Goal: Task Accomplishment & Management: Use online tool/utility

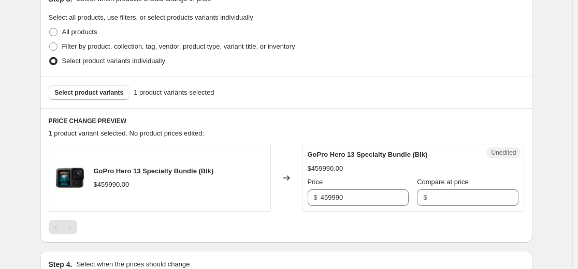
scroll to position [244, 0]
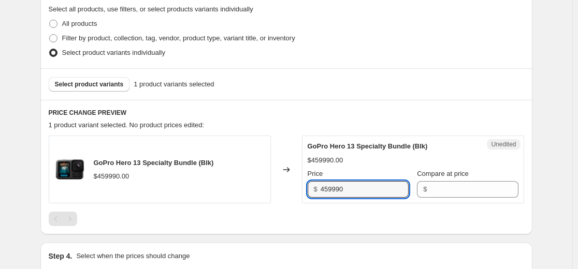
drag, startPoint x: 375, startPoint y: 191, endPoint x: 367, endPoint y: 179, distance: 14.5
click at [183, 178] on div "GoPro Hero 13 Specialty Bundle (Blk) $459990.00 Changed to Unedited GoPro Hero …" at bounding box center [286, 170] width 475 height 68
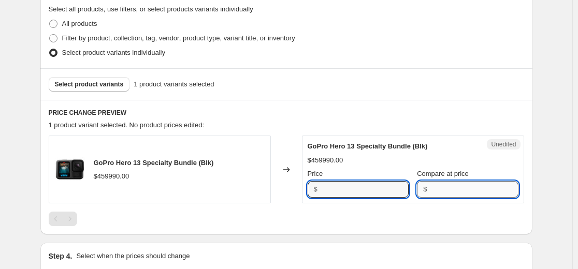
type input "459990"
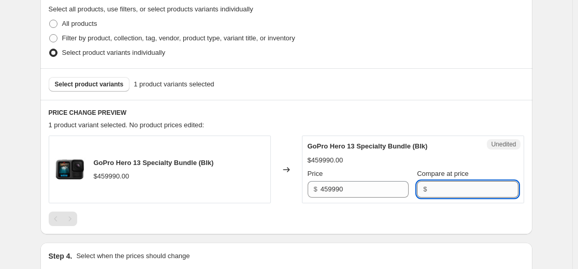
click at [447, 190] on input "Compare at price" at bounding box center [474, 189] width 88 height 17
paste input "459990"
type input "459990"
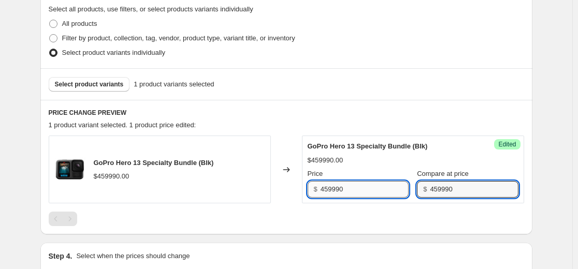
click at [359, 188] on input "459990" at bounding box center [365, 189] width 88 height 17
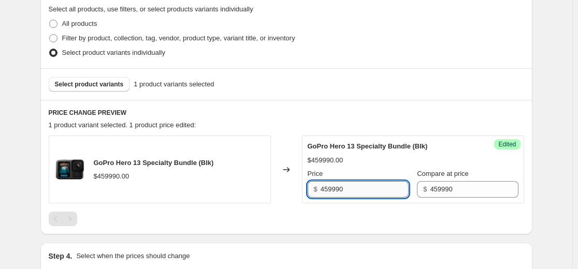
click at [359, 188] on input "459990" at bounding box center [365, 189] width 88 height 17
paste input "390992"
type input "390990"
click at [103, 87] on span "Select product variants" at bounding box center [89, 84] width 69 height 8
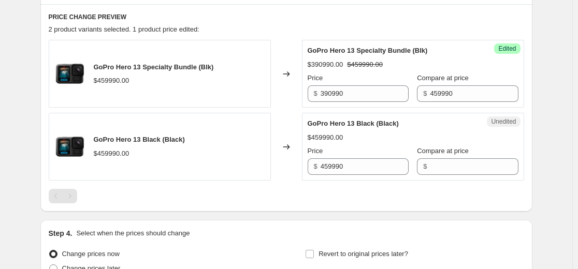
scroll to position [400, 0]
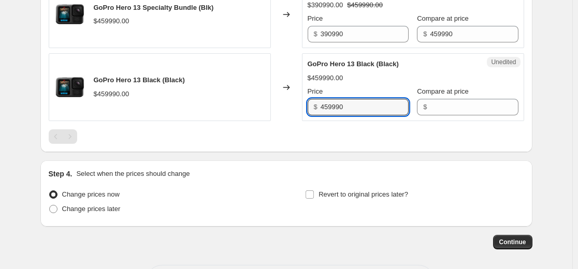
drag, startPoint x: 332, startPoint y: 107, endPoint x: 322, endPoint y: 115, distance: 13.3
click at [272, 115] on div "GoPro Hero 13 Black (Black) $459990.00 Changed to Unedited GoPro Hero 13 Black …" at bounding box center [286, 87] width 475 height 68
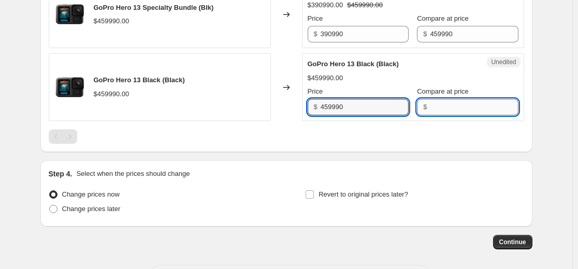
drag, startPoint x: 457, startPoint y: 108, endPoint x: 451, endPoint y: 108, distance: 5.7
click at [457, 108] on input "Compare at price" at bounding box center [474, 107] width 88 height 17
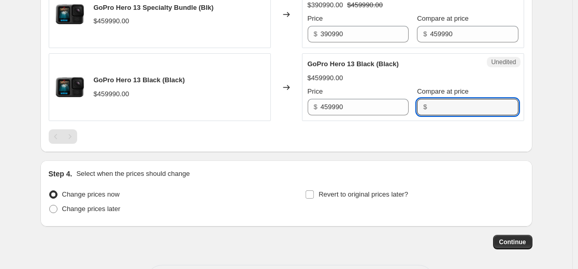
paste input "459990"
type input "459990"
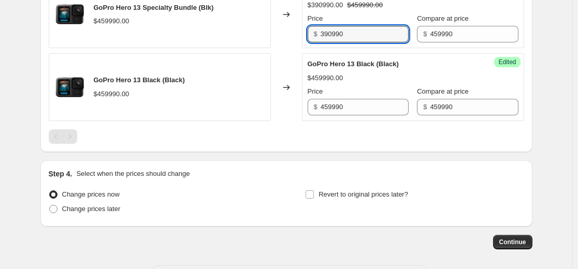
drag, startPoint x: 352, startPoint y: 36, endPoint x: 235, endPoint y: 36, distance: 117.0
click at [239, 36] on div "GoPro Hero 13 Specialty Bundle (Blk) $459990.00 Changed to Success Edited GoPro…" at bounding box center [286, 14] width 475 height 68
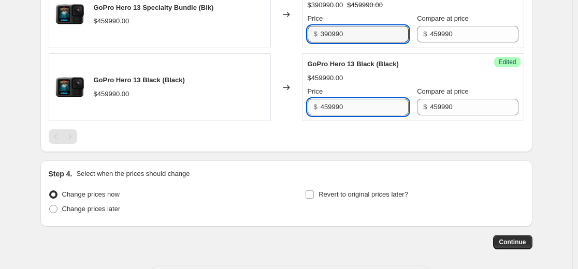
click at [359, 104] on input "459990" at bounding box center [365, 107] width 88 height 17
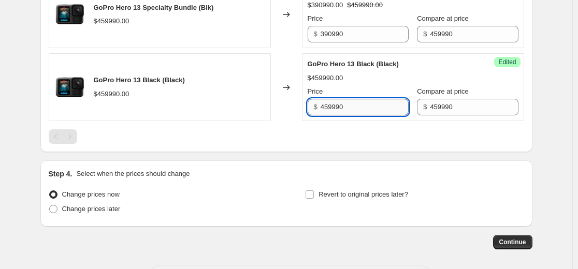
paste input "390990"
click at [357, 105] on input "459990390990" at bounding box center [365, 107] width 88 height 17
paste input "text"
drag, startPoint x: 380, startPoint y: 107, endPoint x: 130, endPoint y: 104, distance: 250.1
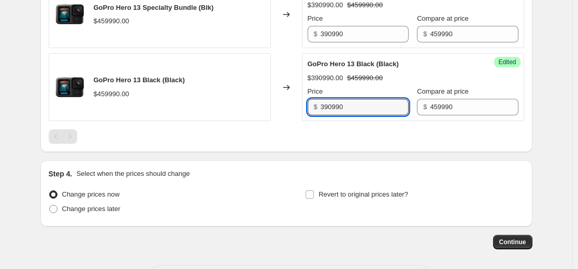
click at [141, 104] on div "GoPro Hero 13 Black (Black) $459990.00 Changed to Success Edited GoPro Hero 13 …" at bounding box center [286, 87] width 475 height 68
paste input "67992"
type input "367990"
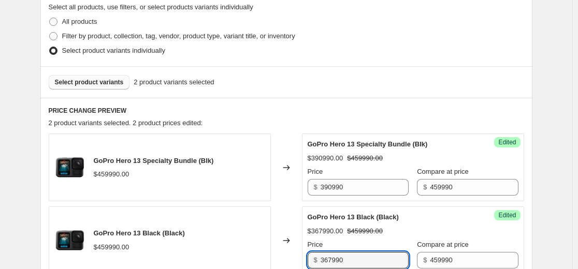
scroll to position [244, 0]
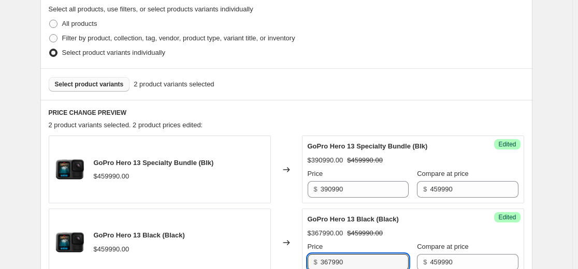
click at [103, 79] on button "Select product variants" at bounding box center [89, 84] width 81 height 14
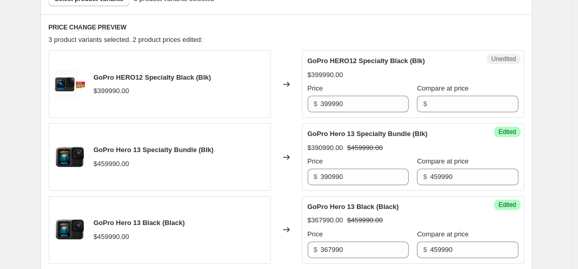
scroll to position [348, 0]
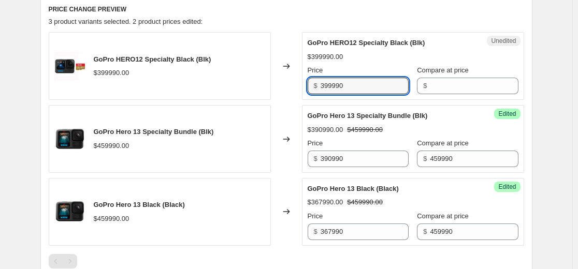
drag, startPoint x: 359, startPoint y: 85, endPoint x: 230, endPoint y: 84, distance: 128.9
click at [230, 84] on div "GoPro HERO12 Specialty Black (Blk) $399990.00 Changed to Unedited GoPro HERO12 …" at bounding box center [286, 66] width 475 height 68
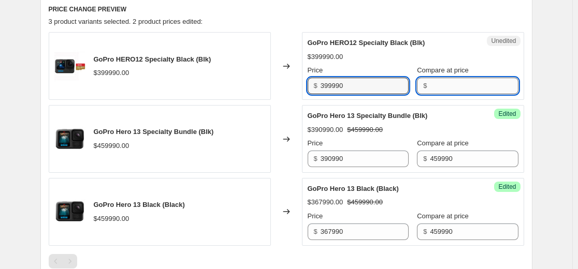
click at [456, 81] on input "Compare at price" at bounding box center [474, 86] width 88 height 17
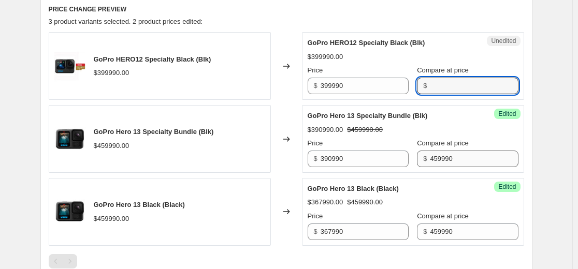
paste input "399990"
type input "399990"
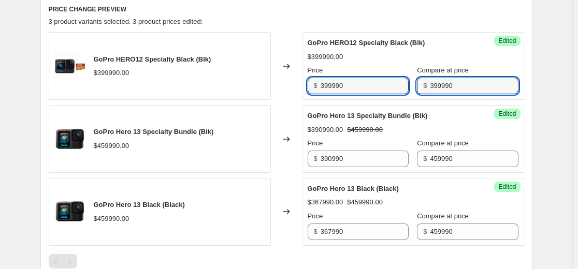
drag, startPoint x: 130, startPoint y: 69, endPoint x: 94, endPoint y: 69, distance: 36.8
click at [112, 69] on div "GoPro HERO12 Specialty Black (Blk) $399990.00 Changed to Success Edited GoPro H…" at bounding box center [286, 66] width 475 height 68
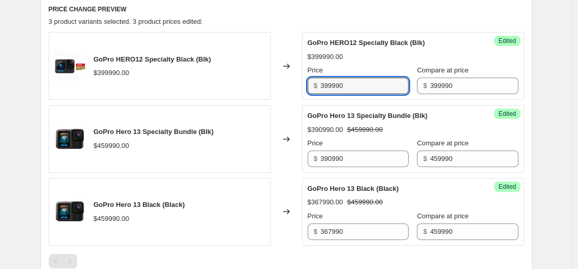
paste input "39992"
type input "339990"
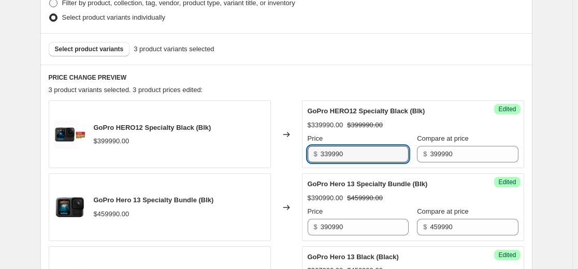
scroll to position [244, 0]
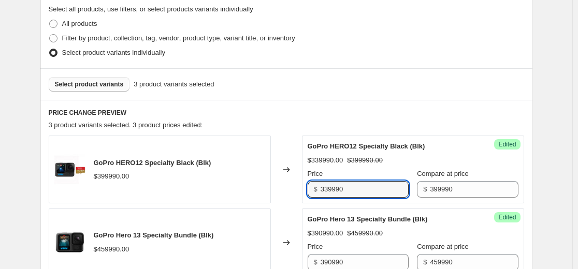
click at [103, 86] on span "Select product variants" at bounding box center [89, 84] width 69 height 8
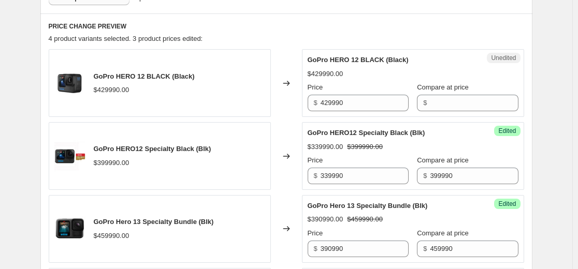
scroll to position [348, 0]
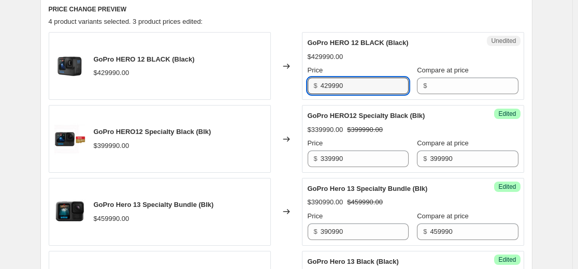
drag, startPoint x: 360, startPoint y: 81, endPoint x: 193, endPoint y: 81, distance: 167.8
click at [193, 81] on div "GoPro HERO 12 BLACK (Black) $429990.00 Changed to Unedited GoPro HERO 12 BLACK …" at bounding box center [286, 66] width 475 height 68
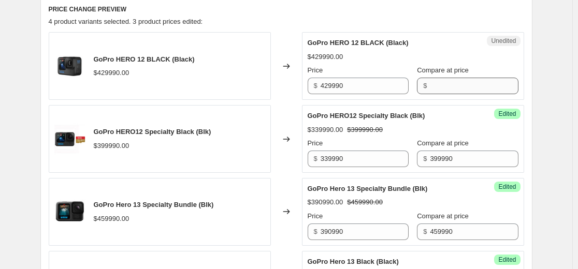
click at [451, 94] on div "Unedited GoPro HERO 12 BLACK (Black) $429990.00 Price $ 429990 Compare at price…" at bounding box center [413, 66] width 222 height 68
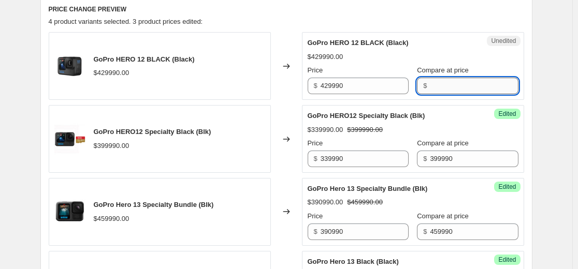
click at [447, 90] on input "Compare at price" at bounding box center [474, 86] width 88 height 17
paste input "429990"
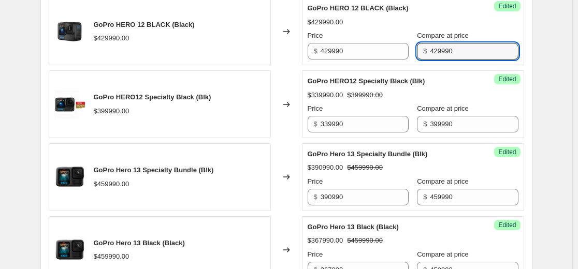
scroll to position [400, 0]
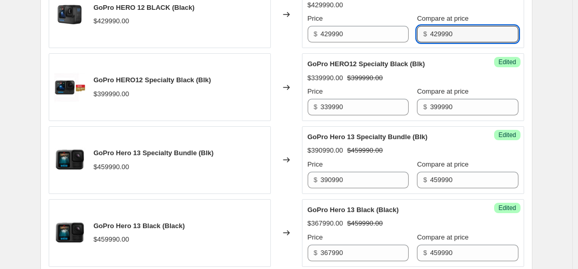
drag, startPoint x: 477, startPoint y: 34, endPoint x: 313, endPoint y: 30, distance: 164.2
click at [313, 30] on div "Price $ 429990 Compare at price $ 429990" at bounding box center [413, 27] width 211 height 29
type input "359990"
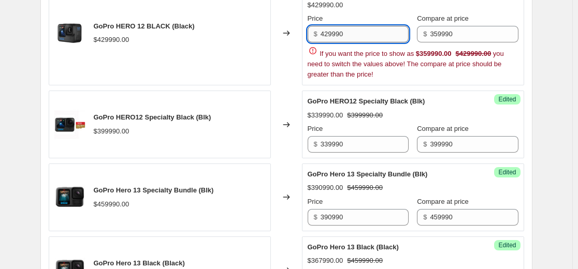
click at [381, 38] on input "429990" at bounding box center [365, 34] width 88 height 17
drag, startPoint x: 362, startPoint y: 34, endPoint x: 122, endPoint y: 34, distance: 239.7
click at [139, 34] on div "GoPro HERO 12 BLACK (Black) $429990.00 Changed to Success Edited GoPro HERO 12 …" at bounding box center [286, 32] width 475 height 105
paste input "287992"
type input "287990"
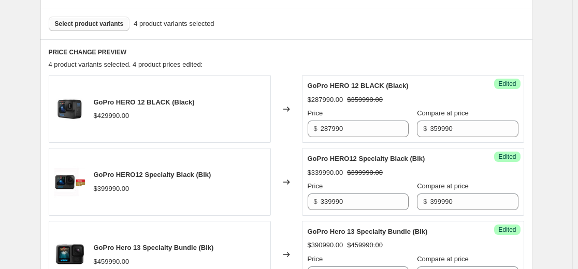
scroll to position [296, 0]
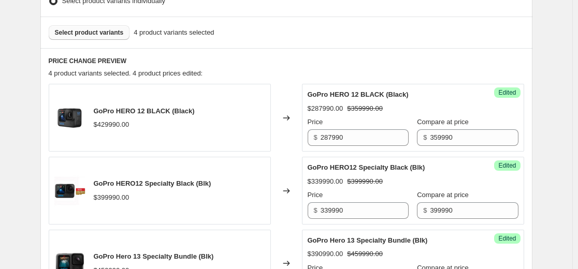
click at [102, 33] on span "Select product variants" at bounding box center [89, 32] width 69 height 8
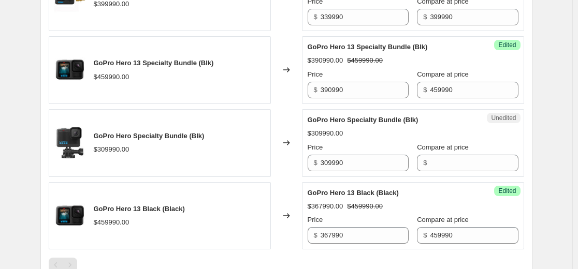
scroll to position [555, 0]
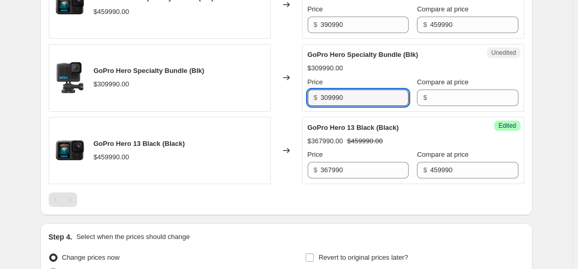
drag, startPoint x: 377, startPoint y: 97, endPoint x: 252, endPoint y: 92, distance: 124.9
click at [254, 92] on div "GoPro Hero Specialty Bundle (Blk) $309990.00 Changed to Unedited GoPro Hero Spe…" at bounding box center [286, 78] width 475 height 68
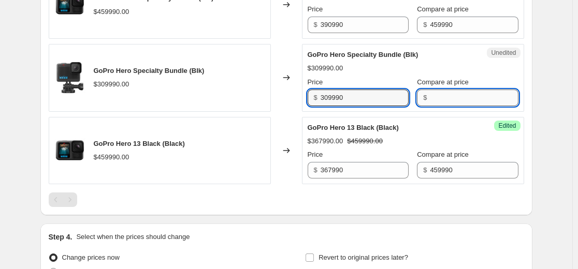
click at [452, 99] on input "Compare at price" at bounding box center [474, 98] width 88 height 17
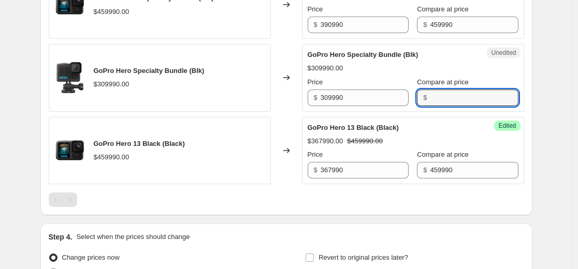
paste input "309990"
type input "309990"
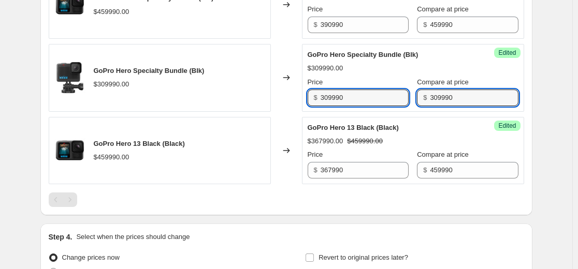
drag, startPoint x: 374, startPoint y: 101, endPoint x: 104, endPoint y: 99, distance: 270.8
click at [137, 99] on div "GoPro Hero Specialty Bundle (Blk) $309990.00 Changed to Success Edited GoPro He…" at bounding box center [286, 78] width 475 height 68
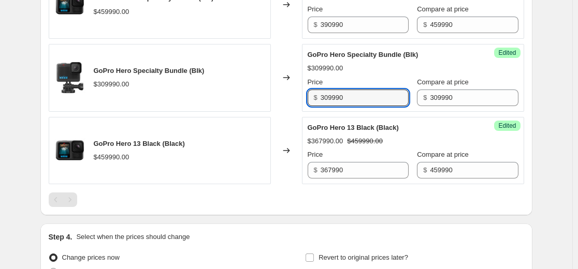
paste input "263492"
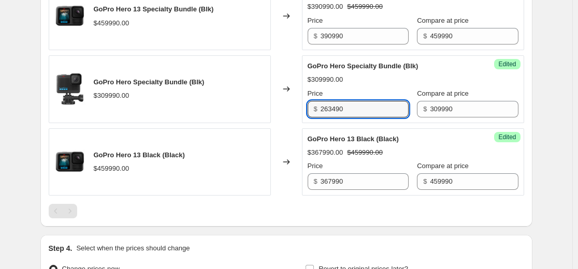
scroll to position [296, 0]
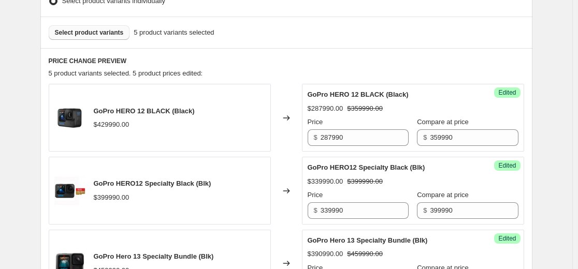
type input "263490"
click at [84, 30] on span "Select product variants" at bounding box center [89, 32] width 69 height 8
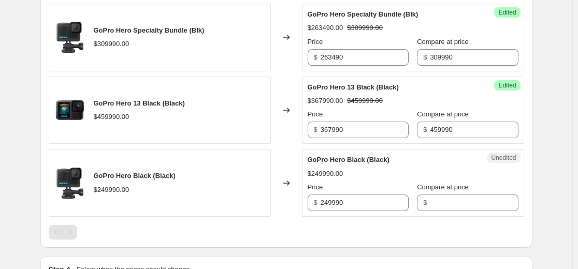
scroll to position [659, 0]
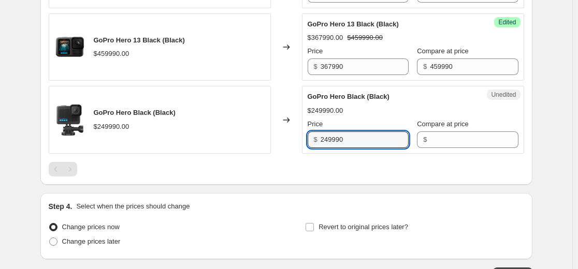
drag, startPoint x: 385, startPoint y: 137, endPoint x: 190, endPoint y: 136, distance: 195.2
click at [177, 137] on div "GoPro Hero Black (Black) $249990.00 Changed to Unedited GoPro Hero Black (Black…" at bounding box center [286, 120] width 475 height 68
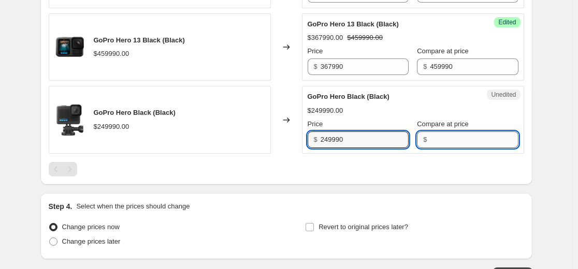
click at [435, 141] on input "Compare at price" at bounding box center [474, 140] width 88 height 17
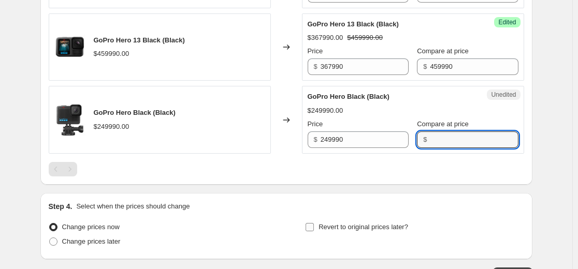
paste input "249990"
type input "249990"
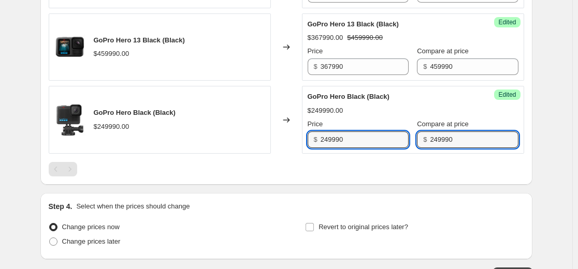
drag, startPoint x: 374, startPoint y: 138, endPoint x: 54, endPoint y: 125, distance: 320.3
click at [167, 124] on div "GoPro Hero Black (Black) $249990.00 Changed to Success Edited GoPro Hero Black …" at bounding box center [286, 120] width 475 height 68
paste input "12492"
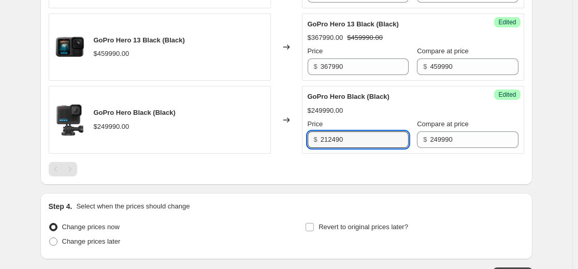
type input "212490"
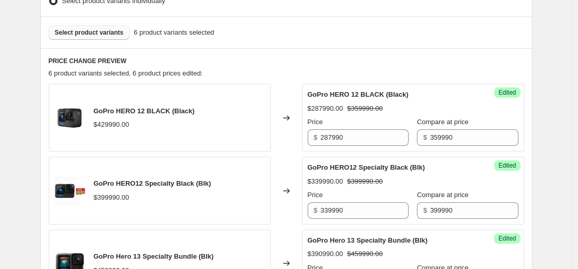
scroll to position [193, 0]
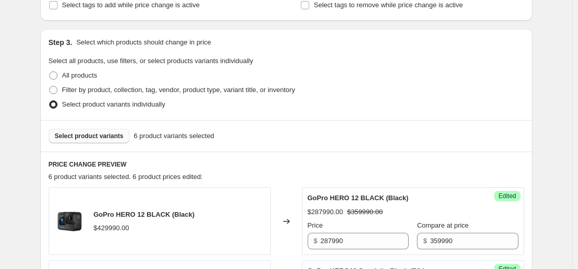
click at [114, 135] on span "Select product variants" at bounding box center [89, 136] width 69 height 8
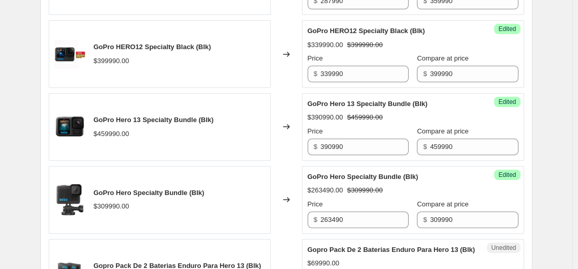
scroll to position [555, 0]
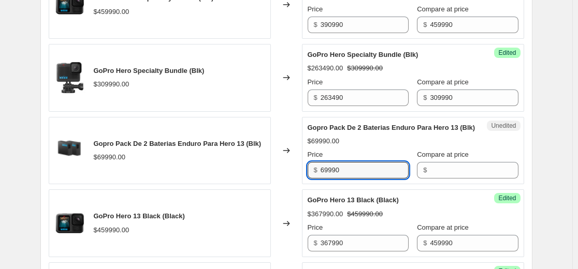
drag, startPoint x: 254, startPoint y: 180, endPoint x: 267, endPoint y: 182, distance: 12.6
click at [246, 181] on div "Gopro Pack De 2 Baterias Enduro Para Hero 13 (Blk) $69990.00 Changed to Unedite…" at bounding box center [286, 151] width 475 height 68
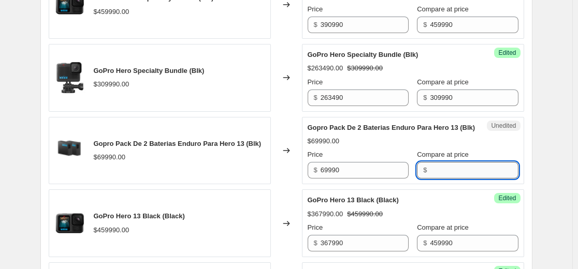
click at [452, 179] on input "Compare at price" at bounding box center [474, 170] width 88 height 17
type input "64990"
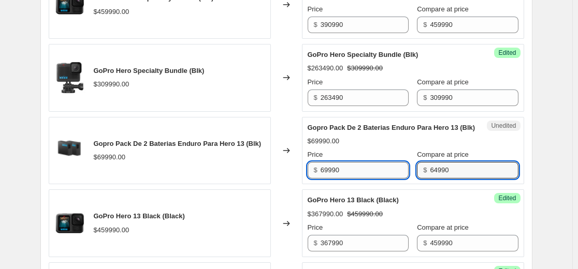
click at [382, 179] on div "Price $ 69990 Compare at price $ 64990" at bounding box center [413, 164] width 211 height 29
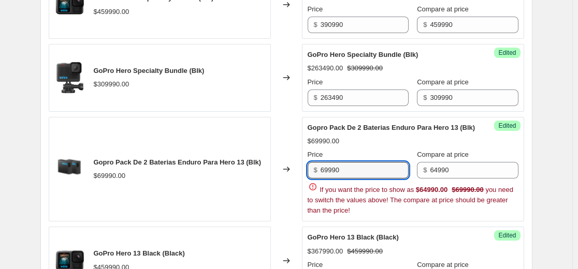
click at [5, 166] on div "Create new price [MEDICAL_DATA]. This page is ready Create new price [MEDICAL_D…" at bounding box center [286, 2] width 572 height 1114
paste input "48743"
type input "48743"
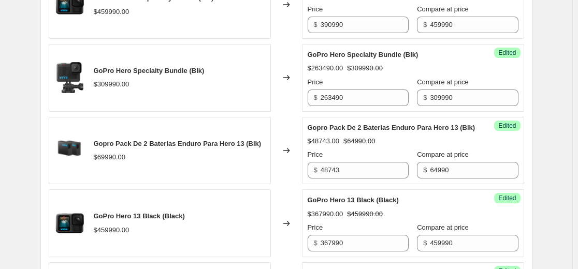
click at [283, 147] on div "Changed to" at bounding box center [286, 151] width 31 height 68
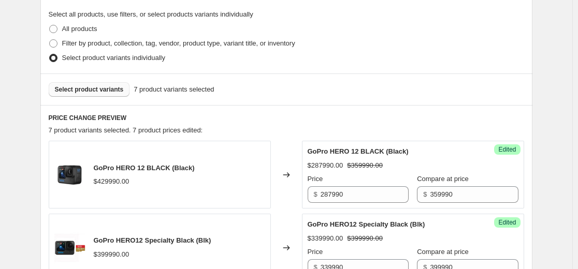
scroll to position [193, 0]
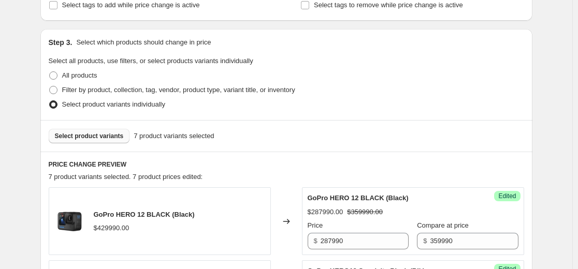
click at [248, 134] on div "Select product variants 7 product variants selected" at bounding box center [286, 136] width 475 height 14
click at [79, 132] on button "Select product variants" at bounding box center [89, 136] width 81 height 14
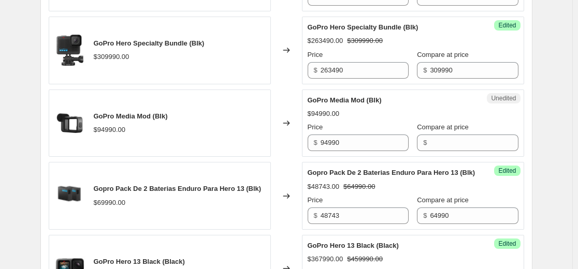
scroll to position [607, 0]
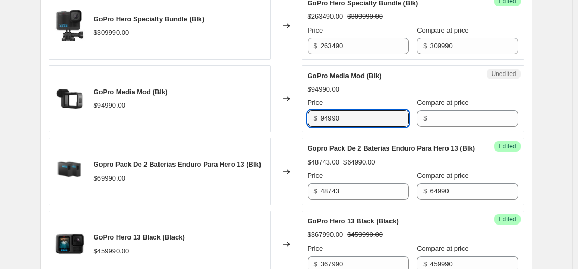
drag, startPoint x: 379, startPoint y: 115, endPoint x: 243, endPoint y: 113, distance: 135.7
click at [277, 113] on div "GoPro Media Mod (Blk) $94990.00 Changed to Unedited GoPro Media Mod (Blk) $9499…" at bounding box center [286, 99] width 475 height 68
paste input "71243"
type input "71243"
click at [440, 119] on input "Compare at price" at bounding box center [474, 118] width 88 height 17
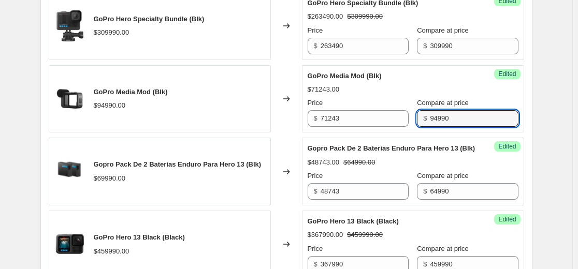
type input "94990"
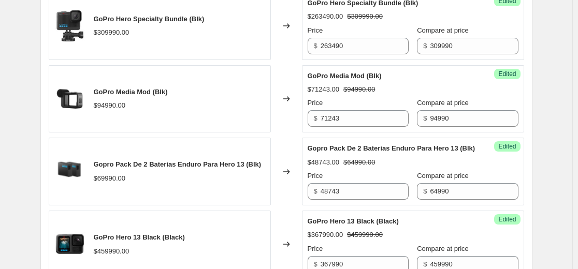
click at [438, 154] on div "Gopro Pack De 2 Baterias Enduro Para Hero 13 (Blk)" at bounding box center [392, 148] width 169 height 10
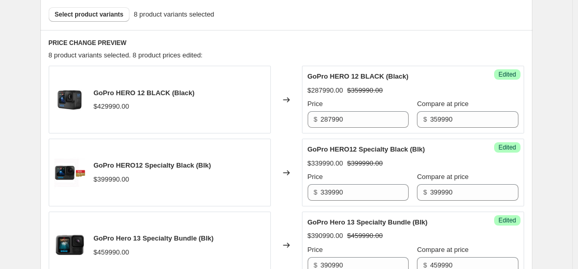
scroll to position [244, 0]
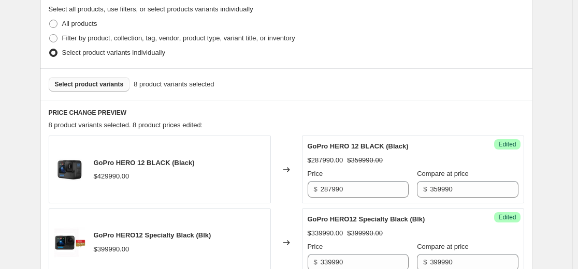
click at [110, 88] on span "Select product variants" at bounding box center [89, 84] width 69 height 8
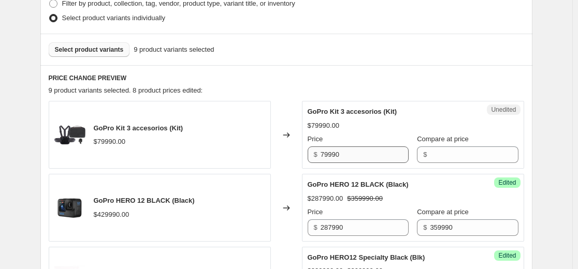
scroll to position [296, 0]
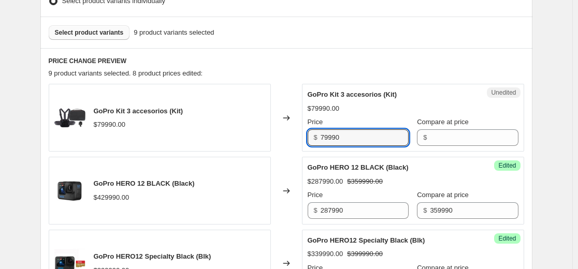
drag, startPoint x: 370, startPoint y: 134, endPoint x: 211, endPoint y: 135, distance: 159.0
click at [211, 135] on div "GoPro Kit 3 accesorios (Kit) $79990.00 Changed to Unedited GoPro Kit 3 accesori…" at bounding box center [286, 118] width 475 height 68
drag, startPoint x: 443, startPoint y: 138, endPoint x: 397, endPoint y: 195, distance: 73.3
click at [443, 138] on input "Compare at price" at bounding box center [474, 137] width 88 height 17
paste input "79990"
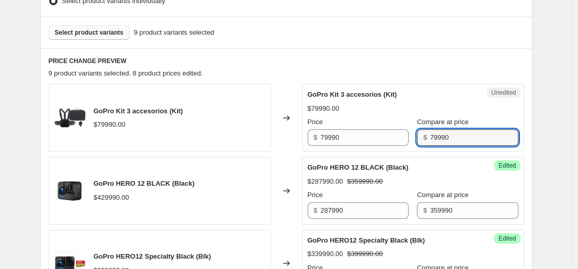
type input "79990"
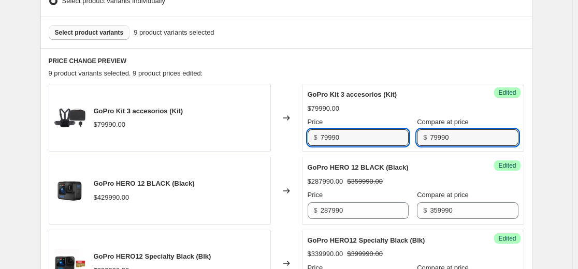
drag, startPoint x: 193, startPoint y: 124, endPoint x: 134, endPoint y: 124, distance: 58.5
click at [162, 124] on div "GoPro Kit 3 accesorios (Kit) $79990.00 Changed to Success Edited GoPro Kit 3 ac…" at bounding box center [286, 118] width 475 height 68
paste input "59993"
type input "59993"
click at [120, 31] on span "Select product variants" at bounding box center [89, 32] width 69 height 8
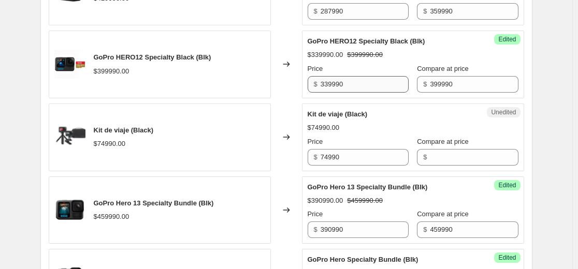
scroll to position [503, 0]
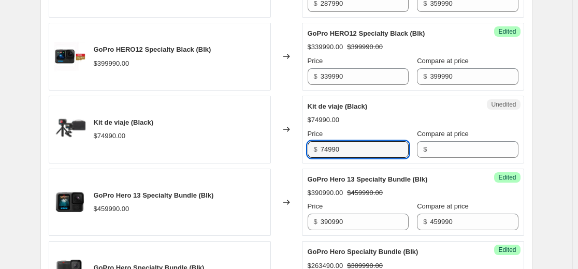
drag, startPoint x: 375, startPoint y: 153, endPoint x: 94, endPoint y: 151, distance: 281.7
click at [94, 151] on div "Kit de viaje (Black) $74990.00 Changed to Unedited Kit de viaje (Black) $74990.…" at bounding box center [286, 130] width 475 height 68
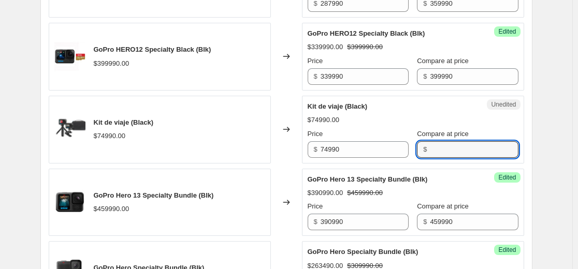
drag, startPoint x: 451, startPoint y: 154, endPoint x: 434, endPoint y: 184, distance: 34.3
click at [451, 154] on input "Compare at price" at bounding box center [474, 149] width 88 height 17
paste input "74990"
type input "74990"
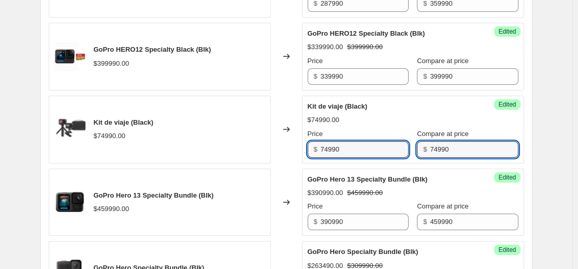
drag, startPoint x: 355, startPoint y: 149, endPoint x: 26, endPoint y: 143, distance: 328.9
click at [115, 144] on div "Kit de viaje (Black) $74990.00 Changed to Success Edited Kit de viaje (Black) $…" at bounding box center [286, 130] width 475 height 68
paste input "56243"
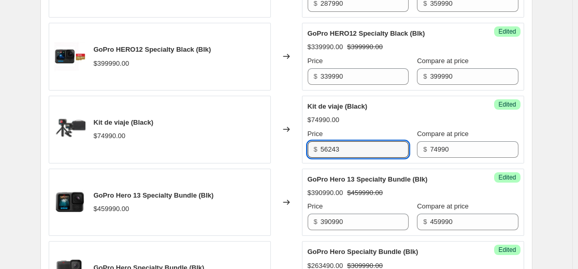
type input "56243"
click at [245, 119] on div "Kit de viaje (Black) $74990.00" at bounding box center [160, 130] width 222 height 68
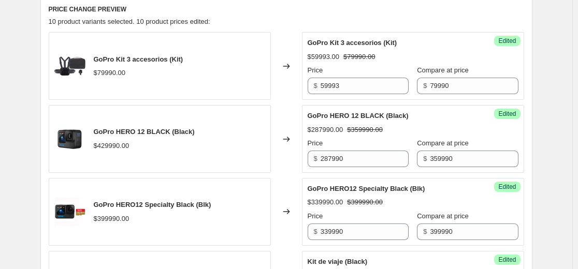
scroll to position [244, 0]
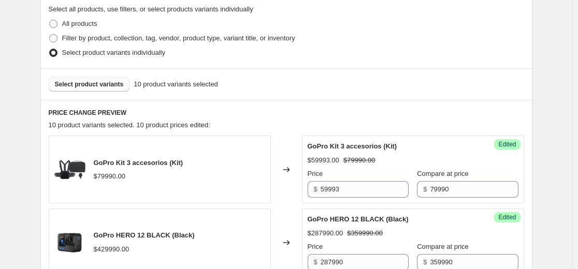
click at [111, 86] on span "Select product variants" at bounding box center [89, 84] width 69 height 8
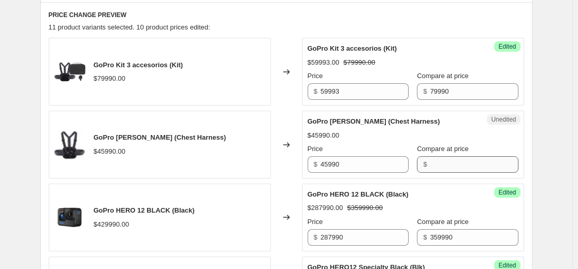
scroll to position [348, 0]
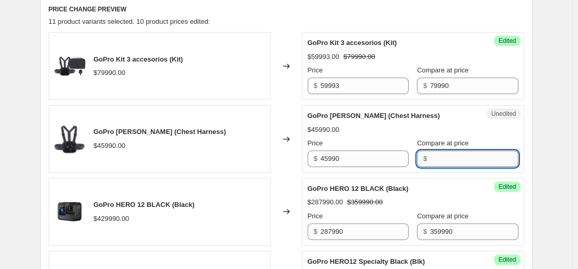
click at [440, 162] on input "Compare at price" at bounding box center [474, 159] width 88 height 17
type input "45990"
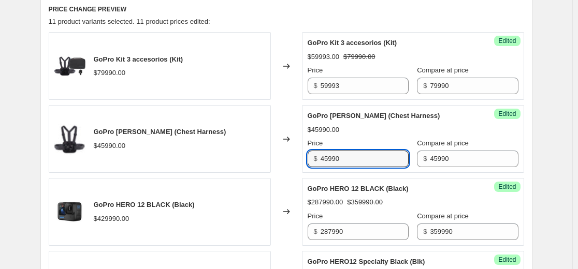
drag, startPoint x: 360, startPoint y: 160, endPoint x: 147, endPoint y: 160, distance: 213.9
click at [147, 160] on div "GoPro [PERSON_NAME] (Chest Harness) $45990.00 Changed to Success Edited GoPro […" at bounding box center [286, 139] width 475 height 68
paste input "32193"
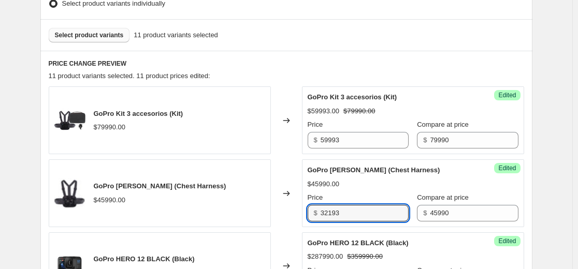
scroll to position [244, 0]
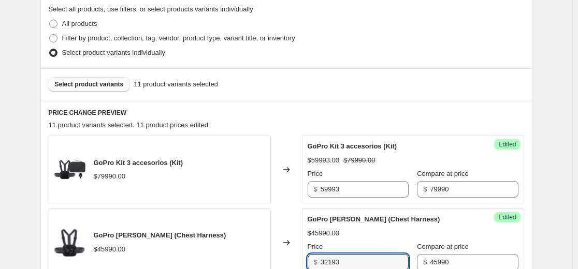
type input "32193"
click at [217, 116] on h6 "PRICE CHANGE PREVIEW" at bounding box center [286, 113] width 475 height 8
click at [118, 82] on span "Select product variants" at bounding box center [89, 84] width 69 height 8
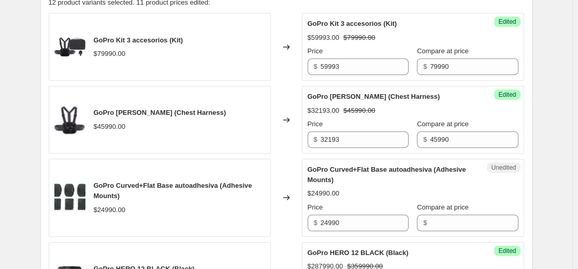
scroll to position [400, 0]
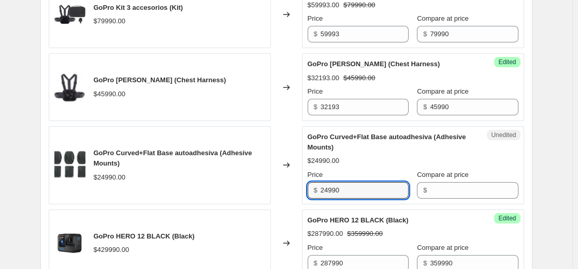
drag, startPoint x: 362, startPoint y: 186, endPoint x: 149, endPoint y: 186, distance: 212.8
click at [139, 185] on div "GoPro Curved+Flat Base autoadhesiva (Adhesive Mounts) $24990.00 Changed to Uned…" at bounding box center [286, 165] width 475 height 78
click at [430, 191] on input "Compare at price" at bounding box center [474, 190] width 88 height 17
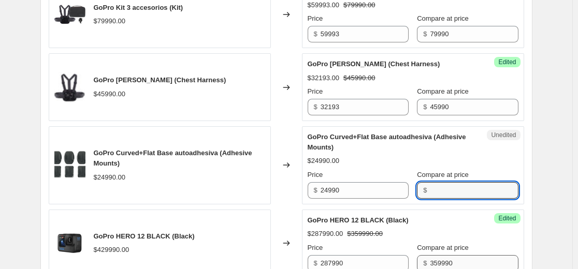
paste input "24990"
type input "24990"
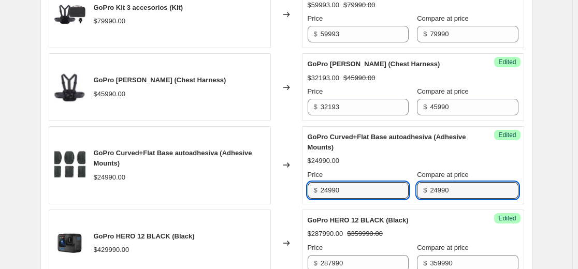
drag, startPoint x: 311, startPoint y: 187, endPoint x: 119, endPoint y: 192, distance: 191.7
click at [104, 187] on div "GoPro Curved+Flat Base autoadhesiva (Adhesive Mounts) $24990.00 Changed to Succ…" at bounding box center [286, 165] width 475 height 78
paste input "17493"
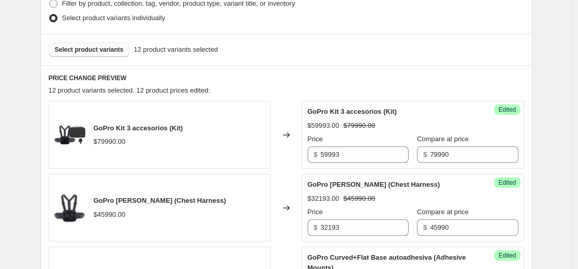
scroll to position [193, 0]
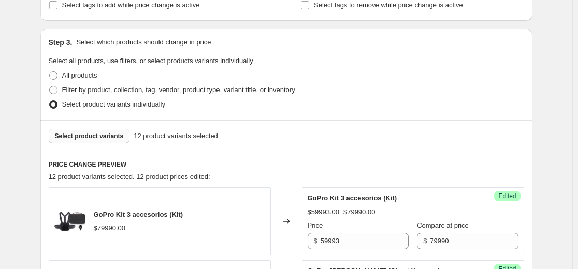
type input "17493"
click at [97, 138] on span "Select product variants" at bounding box center [89, 136] width 69 height 8
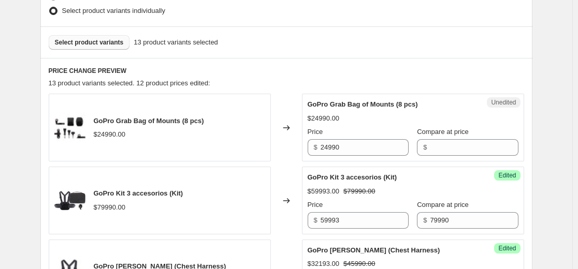
scroll to position [296, 0]
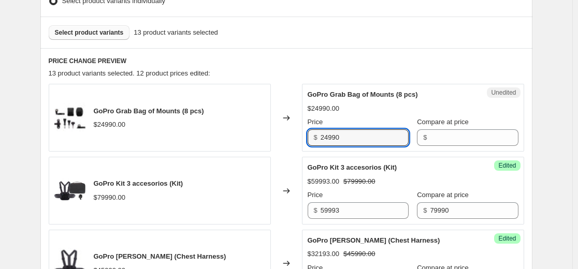
drag, startPoint x: 357, startPoint y: 142, endPoint x: 210, endPoint y: 142, distance: 147.6
click at [210, 142] on div "GoPro Grab Bag of Mounts (8 pcs) $24990.00 Changed to Unedited GoPro Grab Bag o…" at bounding box center [286, 118] width 475 height 68
drag, startPoint x: 430, startPoint y: 139, endPoint x: 414, endPoint y: 149, distance: 18.8
click at [430, 139] on input "Compare at price" at bounding box center [474, 137] width 88 height 17
paste input "24990"
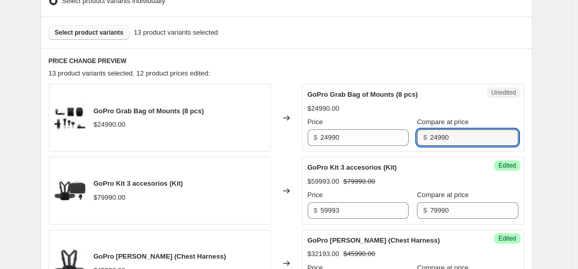
type input "24990"
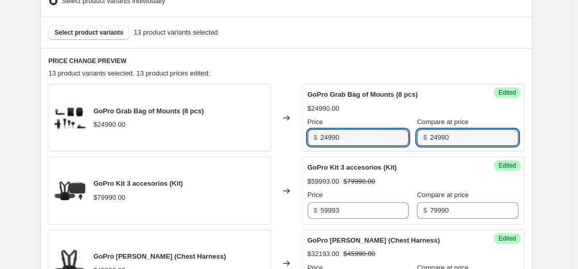
drag, startPoint x: 386, startPoint y: 142, endPoint x: 114, endPoint y: 149, distance: 272.0
click at [135, 144] on div "GoPro Grab Bag of Mounts (8 pcs) $24990.00 Changed to Success Edited GoPro Grab…" at bounding box center [286, 118] width 475 height 68
paste input "17493"
type input "17493"
click at [105, 33] on span "Select product variants" at bounding box center [89, 32] width 69 height 8
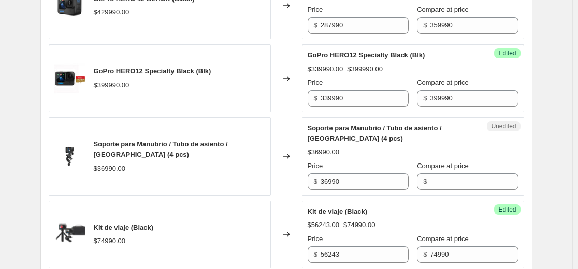
scroll to position [762, 0]
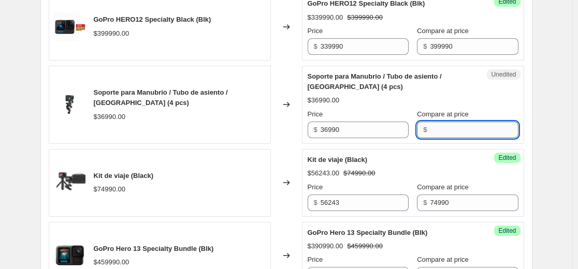
click at [448, 126] on input "Compare at price" at bounding box center [474, 130] width 88 height 17
type input "36990"
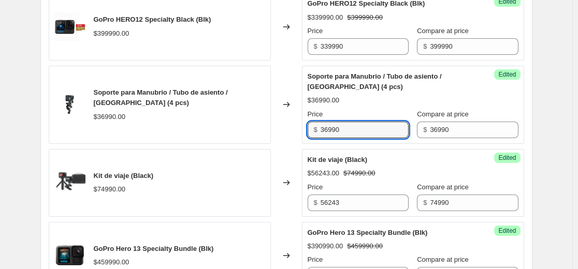
drag, startPoint x: 209, startPoint y: 132, endPoint x: 177, endPoint y: 132, distance: 31.6
click at [180, 132] on div "Soporte para Manubrio / Tubo de asiento / [GEOGRAPHIC_DATA] (4 pcs) $36990.00 C…" at bounding box center [286, 105] width 475 height 78
paste input "25893"
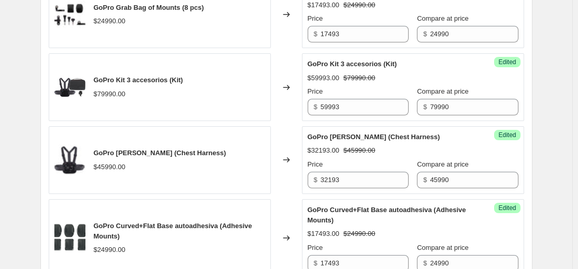
scroll to position [296, 0]
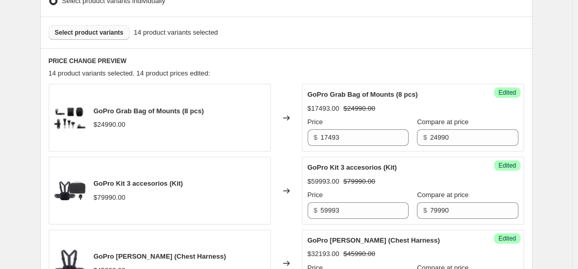
type input "25893"
click at [112, 33] on span "Select product variants" at bounding box center [89, 32] width 69 height 8
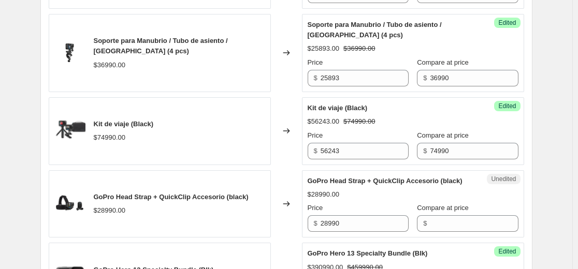
scroll to position [918, 0]
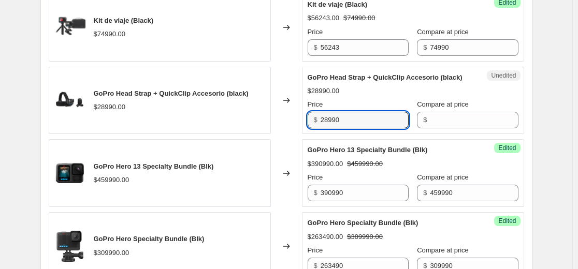
drag, startPoint x: 336, startPoint y: 130, endPoint x: 285, endPoint y: 123, distance: 50.7
click at [273, 128] on div "GoPro Head Strap + QuickClip Accesorio (black) $28990.00 Changed to Unedited Go…" at bounding box center [286, 101] width 475 height 68
click at [464, 124] on input "Compare at price" at bounding box center [474, 120] width 88 height 17
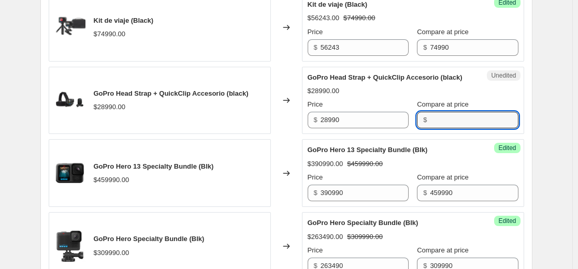
paste input "28990"
type input "28990"
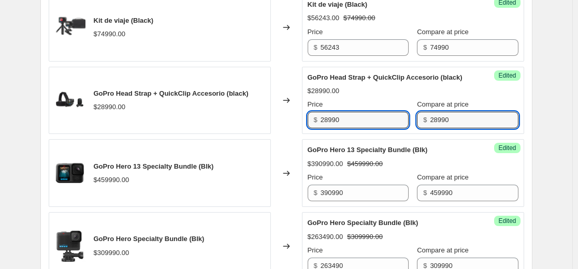
drag, startPoint x: 299, startPoint y: 132, endPoint x: 122, endPoint y: 132, distance: 176.6
click at [122, 132] on div "GoPro Head Strap + QuickClip Accesorio (black) $28990.00 Changed to Success Edi…" at bounding box center [286, 101] width 475 height 68
paste input "3093"
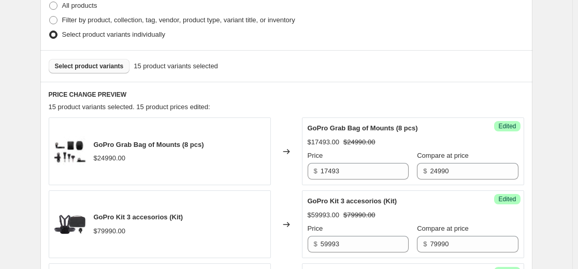
scroll to position [244, 0]
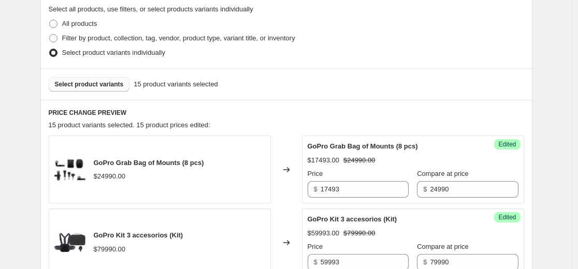
type input "23093"
click at [109, 83] on span "Select product variants" at bounding box center [89, 84] width 69 height 8
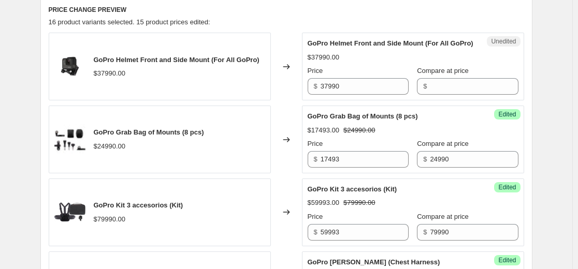
scroll to position [348, 0]
click at [442, 100] on div "Unedited GoPro Helmet Front and Side Mount (For All GoPro) $37990.00 Price $ 37…" at bounding box center [413, 66] width 222 height 68
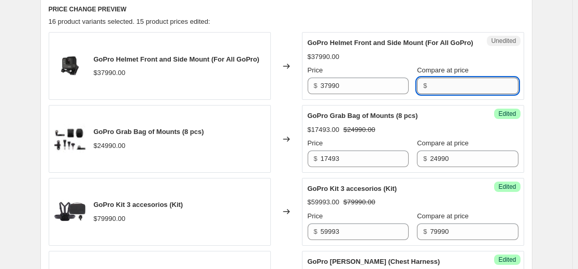
click at [441, 94] on input "Compare at price" at bounding box center [474, 86] width 88 height 17
type input "37990"
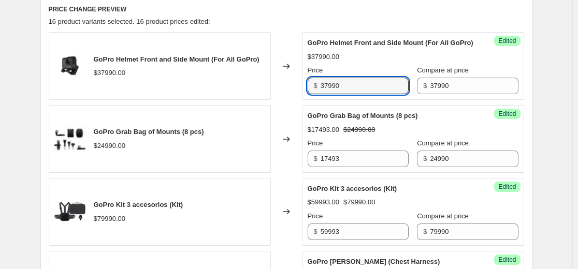
drag, startPoint x: 351, startPoint y: 99, endPoint x: 222, endPoint y: 99, distance: 128.9
click at [224, 99] on div "GoPro Helmet Front and Side Mount (For All GoPro) $37990.00 Changed to Success …" at bounding box center [286, 66] width 475 height 68
paste input "26593"
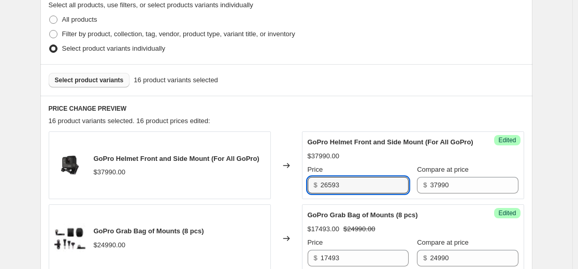
scroll to position [244, 0]
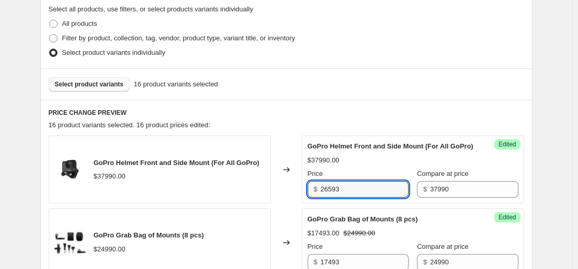
type input "26593"
click at [120, 86] on span "Select product variants" at bounding box center [89, 84] width 69 height 8
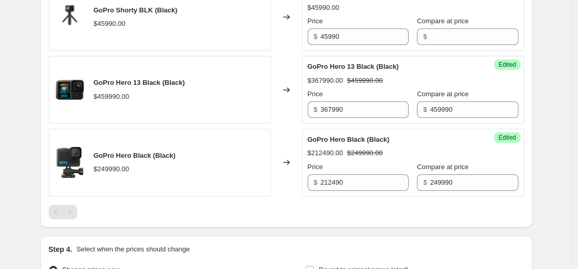
scroll to position [1435, 0]
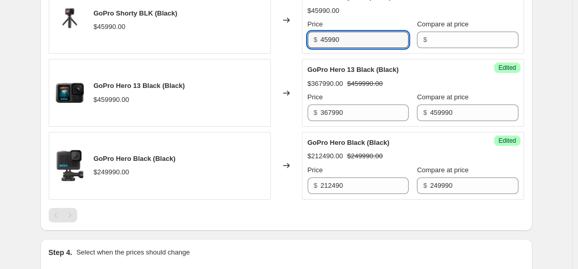
drag, startPoint x: 359, startPoint y: 74, endPoint x: 249, endPoint y: 71, distance: 110.3
click at [249, 54] on div "GoPro Shorty BLK (Black) $45990.00 Changed to Unedited GoPro Shorty BLK (Black)…" at bounding box center [286, 20] width 475 height 68
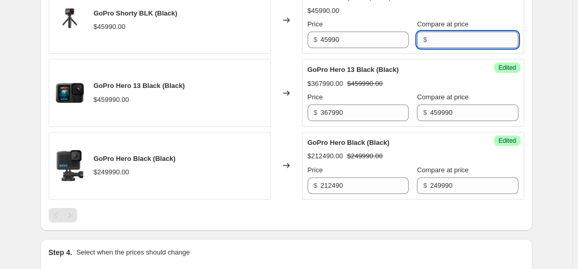
drag, startPoint x: 453, startPoint y: 64, endPoint x: 448, endPoint y: 76, distance: 12.1
click at [453, 48] on input "Compare at price" at bounding box center [474, 40] width 88 height 17
paste input "45990"
type input "45990"
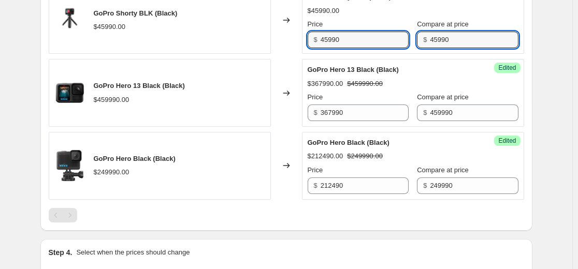
drag, startPoint x: 376, startPoint y: 70, endPoint x: 137, endPoint y: 84, distance: 240.2
click at [157, 54] on div "GoPro Shorty BLK (Black) $45990.00 Changed to Success Edited GoPro Shorty BLK (…" at bounding box center [286, 20] width 475 height 68
paste input "32193"
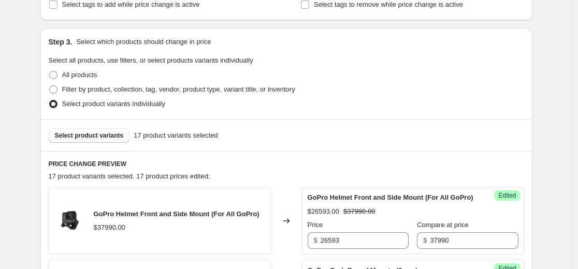
scroll to position [193, 0]
type input "32193"
click at [98, 137] on span "Select product variants" at bounding box center [89, 136] width 69 height 8
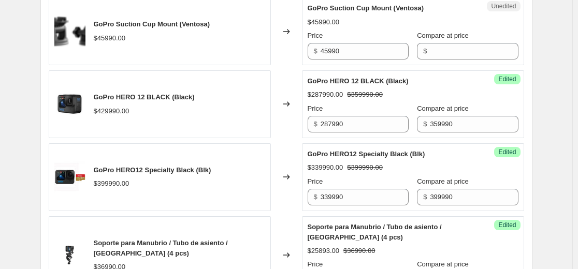
scroll to position [762, 0]
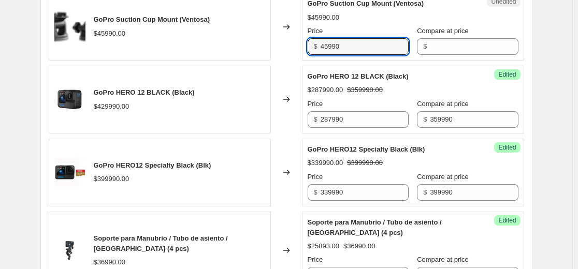
drag, startPoint x: 212, startPoint y: 66, endPoint x: 390, endPoint y: 48, distance: 179.0
click at [201, 61] on div "GoPro Suction Cup Mount (Ventosa) $45990.00 Changed to Unedited GoPro Suction C…" at bounding box center [286, 27] width 475 height 68
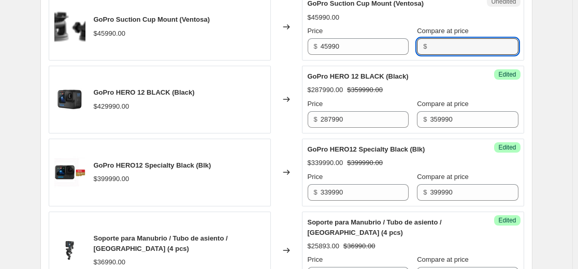
drag, startPoint x: 451, startPoint y: 53, endPoint x: 433, endPoint y: 99, distance: 49.8
click at [451, 53] on input "Compare at price" at bounding box center [474, 46] width 88 height 17
paste input "45990"
type input "45990"
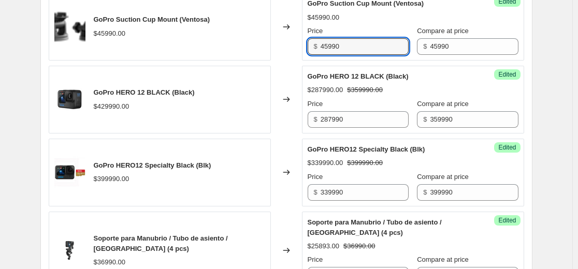
drag, startPoint x: 359, startPoint y: 50, endPoint x: 63, endPoint y: 56, distance: 296.3
click at [97, 56] on div "GoPro Suction Cup Mount (Ventosa) $45990.00 Changed to Success Edited GoPro Suc…" at bounding box center [286, 27] width 475 height 68
paste input "32193"
type input "32193"
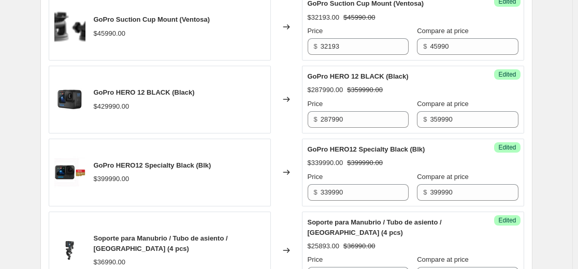
click at [220, 110] on div "GoPro HERO 12 BLACK (Black) $429990.00" at bounding box center [160, 100] width 222 height 68
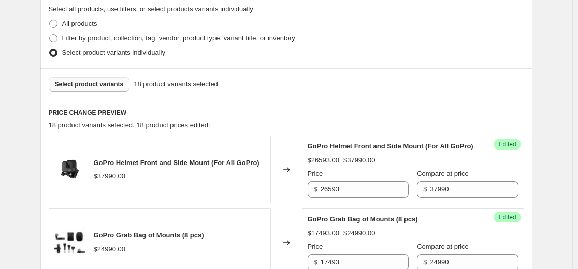
scroll to position [141, 0]
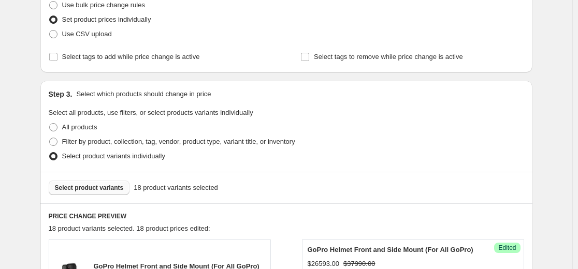
click at [112, 185] on span "Select product variants" at bounding box center [89, 188] width 69 height 8
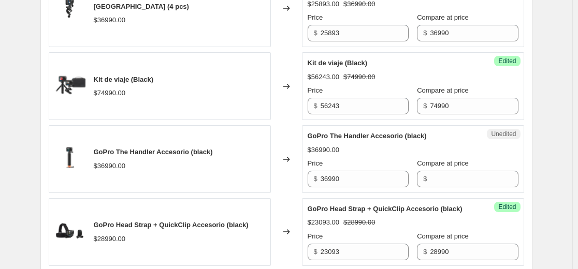
scroll to position [1073, 0]
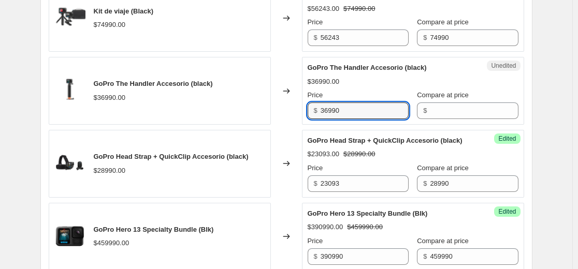
drag, startPoint x: 354, startPoint y: 121, endPoint x: 275, endPoint y: 124, distance: 78.8
click at [276, 124] on div "GoPro The Handler Accesorio (black) $36990.00 Changed to Unedited GoPro The Han…" at bounding box center [286, 91] width 475 height 68
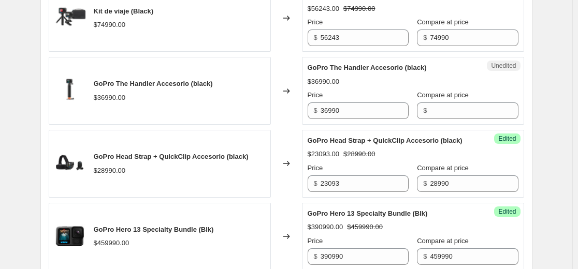
click at [423, 114] on span "$" at bounding box center [425, 111] width 4 height 8
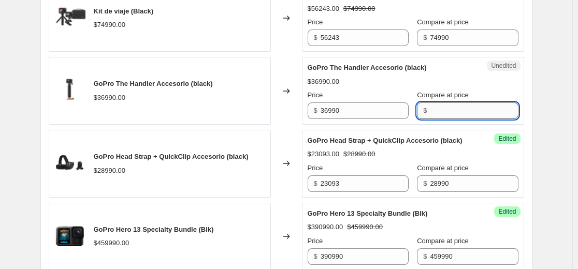
click at [433, 119] on input "Compare at price" at bounding box center [474, 111] width 88 height 17
paste input "36990"
type input "36990"
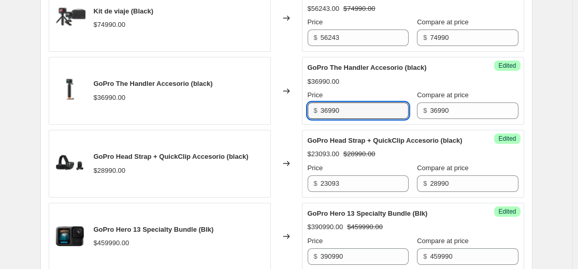
drag, startPoint x: 370, startPoint y: 121, endPoint x: 86, endPoint y: 135, distance: 283.6
click at [123, 125] on div "GoPro The Handler Accesorio (black) $36990.00 Changed to Success Edited GoPro T…" at bounding box center [286, 91] width 475 height 68
paste input "25893"
type input "25893"
click at [271, 162] on div "GoPro Head Strap + QuickClip Accesorio (black) $28990.00" at bounding box center [160, 164] width 222 height 68
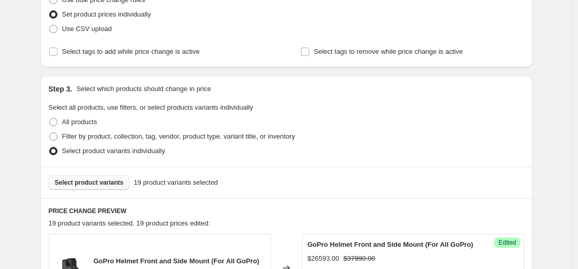
scroll to position [141, 0]
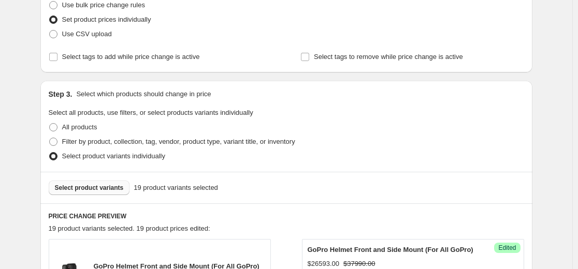
click at [100, 186] on span "Select product variants" at bounding box center [89, 188] width 69 height 8
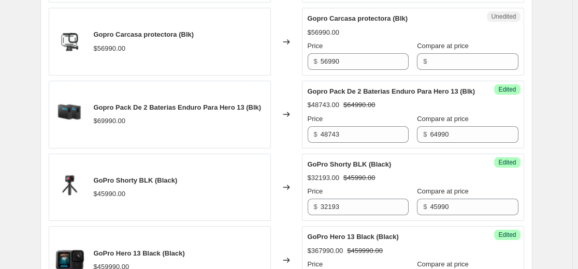
scroll to position [1487, 0]
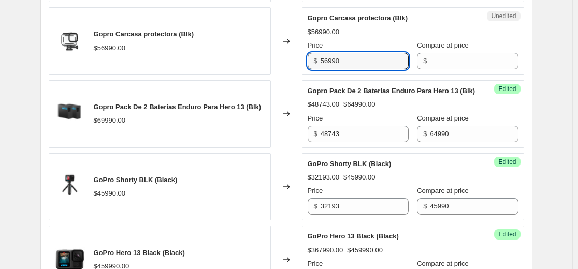
drag, startPoint x: 271, startPoint y: 84, endPoint x: 221, endPoint y: 84, distance: 50.7
click at [221, 75] on div "Gopro Carcasa protectora (Blk) $56990.00 Changed to Unedited Gopro Carcasa prot…" at bounding box center [286, 41] width 475 height 68
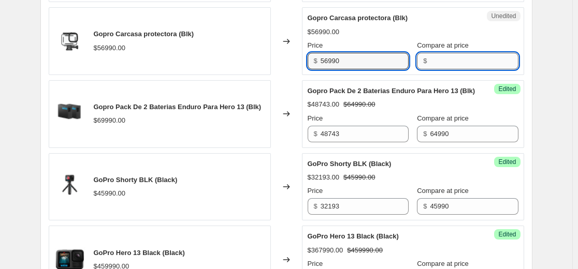
click at [443, 69] on input "Compare at price" at bounding box center [474, 61] width 88 height 17
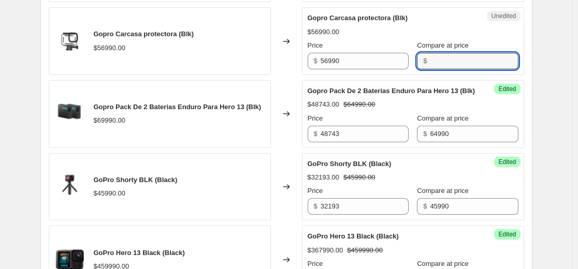
paste input "56990"
drag, startPoint x: 451, startPoint y: 76, endPoint x: 198, endPoint y: 75, distance: 252.7
click at [212, 75] on div "Gopro Carcasa protectora (Blk) $56990.00 Changed to Success Edited Gopro Carcas…" at bounding box center [286, 41] width 475 height 68
type input "64990"
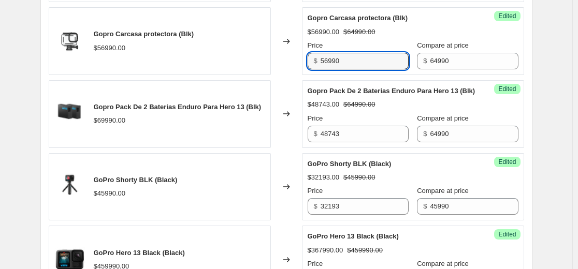
drag, startPoint x: 379, startPoint y: 88, endPoint x: 209, endPoint y: 86, distance: 169.3
click at [220, 75] on div "Gopro Carcasa protectora (Blk) $56990.00 Changed to Success Edited Gopro Carcas…" at bounding box center [286, 41] width 475 height 68
paste input "45493"
type input "45493"
click at [353, 95] on span "Gopro Pack De 2 Baterias Enduro Para Hero 13 (Blk)" at bounding box center [392, 91] width 168 height 8
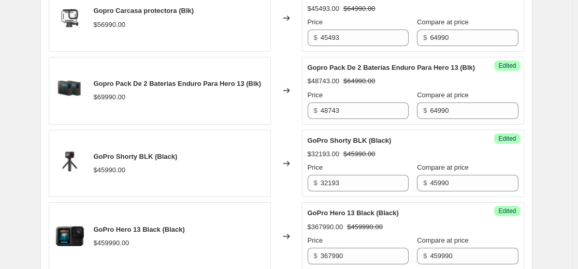
scroll to position [1761, 0]
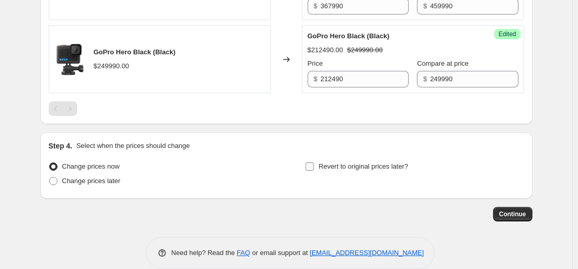
click at [321, 174] on label "Revert to original prices later?" at bounding box center [356, 166] width 103 height 14
click at [314, 171] on input "Revert to original prices later?" at bounding box center [310, 167] width 8 height 8
checkbox input "true"
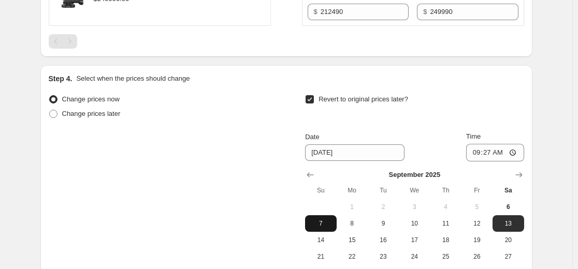
scroll to position [1916, 0]
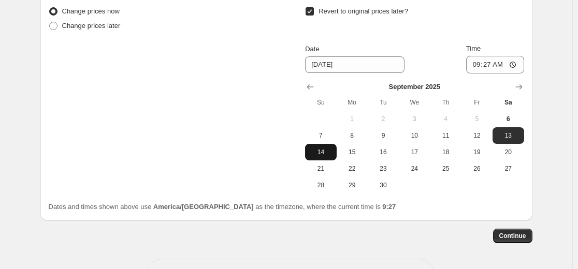
click at [322, 156] on span "14" at bounding box center [320, 152] width 23 height 8
type input "[DATE]"
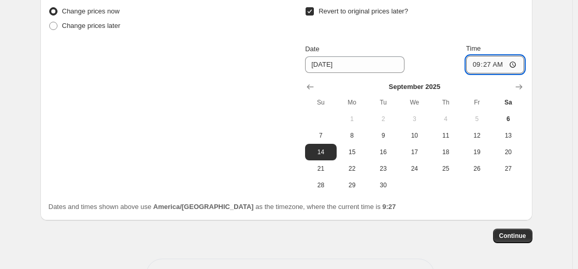
click at [508, 74] on input "09:27" at bounding box center [495, 65] width 58 height 18
click at [514, 74] on input "09:27" at bounding box center [495, 65] width 58 height 18
type input "22:59"
drag, startPoint x: 452, startPoint y: 228, endPoint x: 443, endPoint y: 224, distance: 10.2
click at [452, 212] on div "Change prices now Change prices later Revert to original prices later? Date [DA…" at bounding box center [286, 108] width 475 height 208
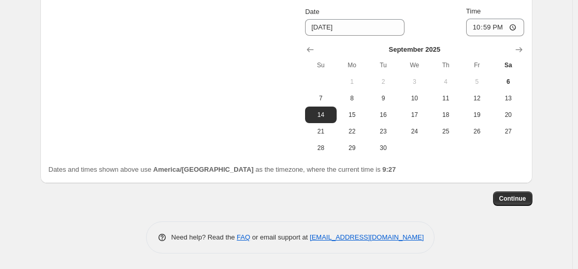
scroll to position [1984, 0]
click at [511, 197] on span "Continue" at bounding box center [512, 199] width 27 height 8
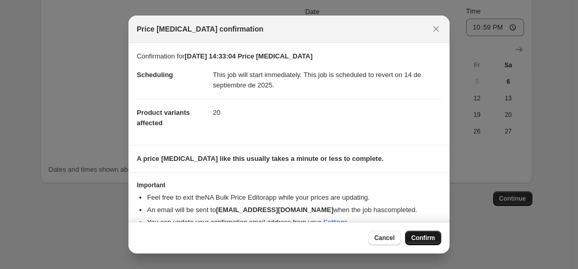
click at [419, 238] on span "Confirm" at bounding box center [423, 238] width 24 height 8
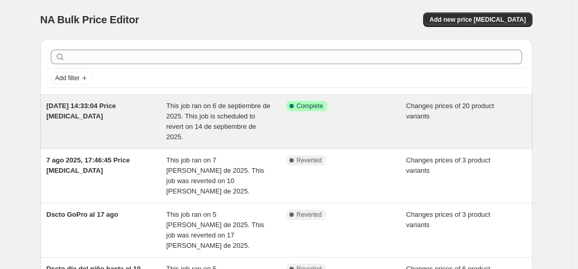
click at [102, 109] on span "[DATE] 14:33:04 Price [MEDICAL_DATA]" at bounding box center [81, 111] width 69 height 18
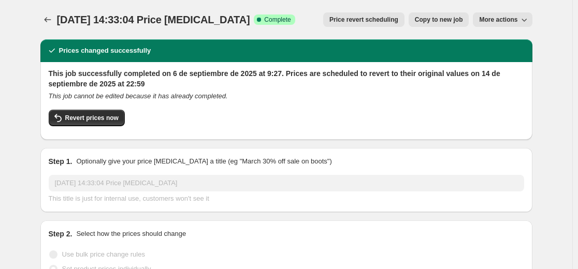
click at [245, 14] on div "[DATE] 14:33:04 Price [MEDICAL_DATA] Success Complete Complete" at bounding box center [176, 19] width 238 height 14
click at [201, 22] on span "[DATE] 14:33:04 Price [MEDICAL_DATA]" at bounding box center [153, 19] width 193 height 11
click at [118, 19] on span "[DATE] 14:33:04 Price [MEDICAL_DATA]" at bounding box center [153, 19] width 193 height 11
click at [103, 39] on div "[DATE] 14:33:04 Price [MEDICAL_DATA]. This page is ready [DATE] 14:33:04 Price …" at bounding box center [286, 19] width 492 height 39
click at [87, 55] on h2 "Prices changed successfully" at bounding box center [105, 51] width 92 height 10
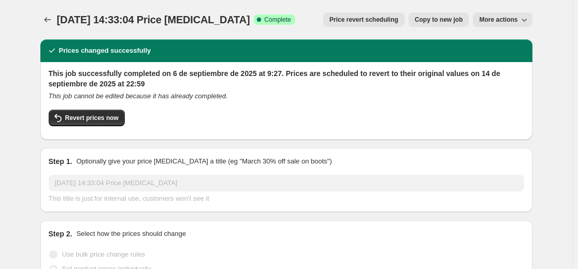
click at [261, 24] on span "Success Complete Complete" at bounding box center [274, 19] width 41 height 10
click at [515, 18] on span "More actions" at bounding box center [498, 20] width 38 height 8
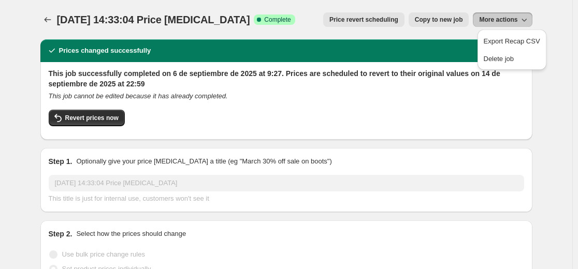
click at [515, 18] on span "More actions" at bounding box center [498, 20] width 38 height 8
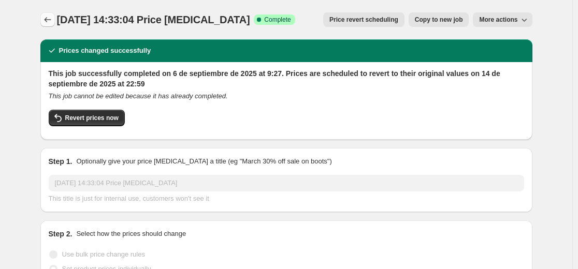
click at [46, 21] on icon "Price change jobs" at bounding box center [47, 19] width 10 height 10
